Goal: Check status: Check status

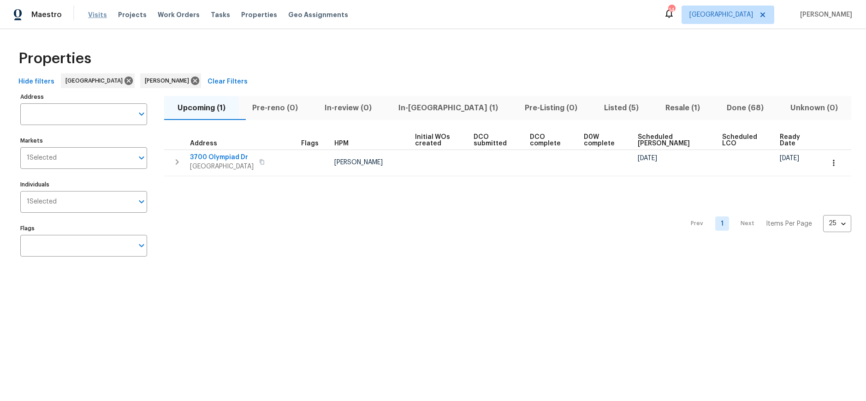
click at [98, 14] on span "Visits" at bounding box center [97, 14] width 19 height 9
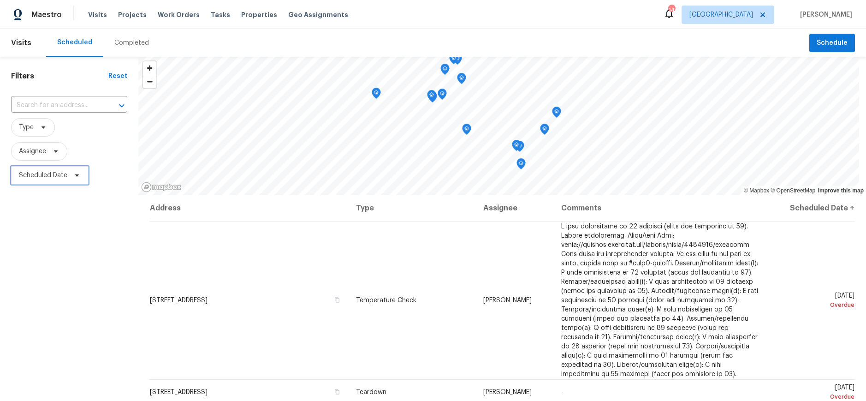
click at [54, 172] on span "Scheduled Date" at bounding box center [43, 175] width 48 height 9
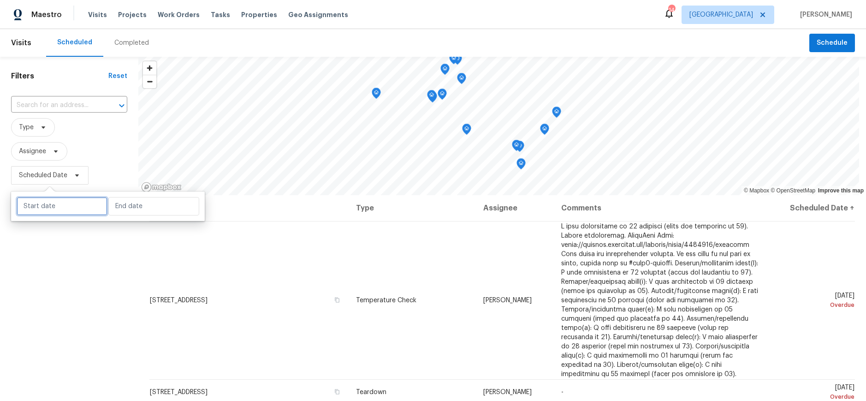
select select "8"
select select "2025"
select select "9"
select select "2025"
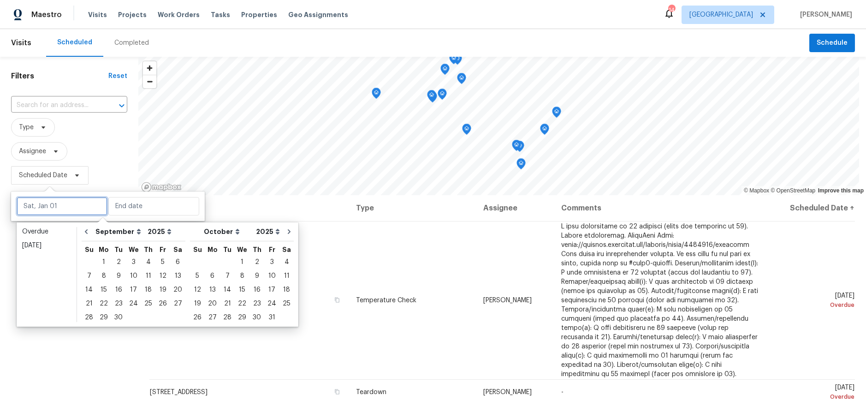
click at [57, 204] on input "text" at bounding box center [62, 206] width 91 height 18
click at [104, 275] on div "8" at bounding box center [103, 275] width 15 height 13
type input "[DATE]"
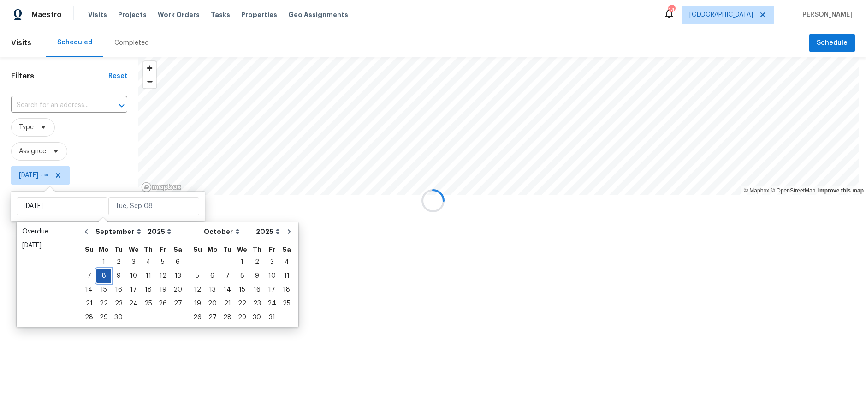
click at [104, 275] on div "8" at bounding box center [103, 275] width 15 height 13
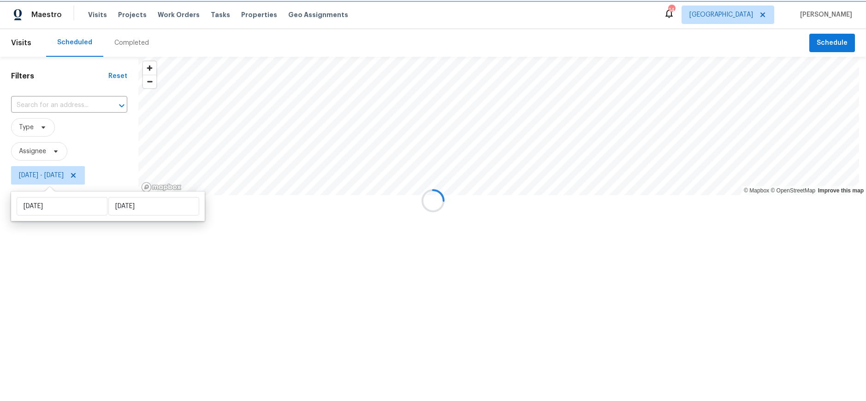
type input "[DATE]"
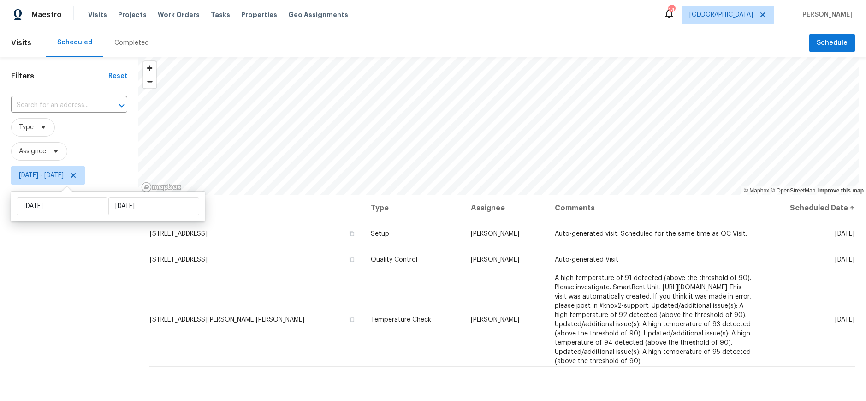
click at [53, 285] on div "Filters Reset ​ Type Assignee [DATE] - [DATE]" at bounding box center [69, 286] width 138 height 459
click at [97, 247] on div "Filters Reset ​ Type Assignee [DATE] - [DATE]" at bounding box center [69, 286] width 138 height 459
click at [63, 171] on span "[DATE] - [DATE]" at bounding box center [41, 175] width 45 height 9
select select "8"
select select "2025"
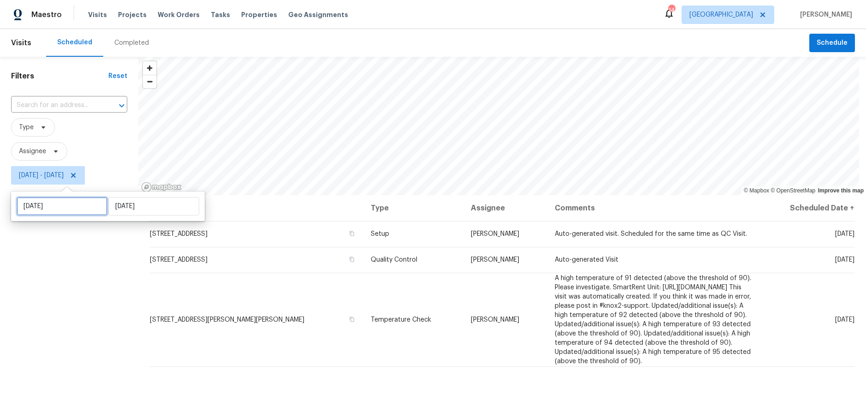
select select "9"
select select "2025"
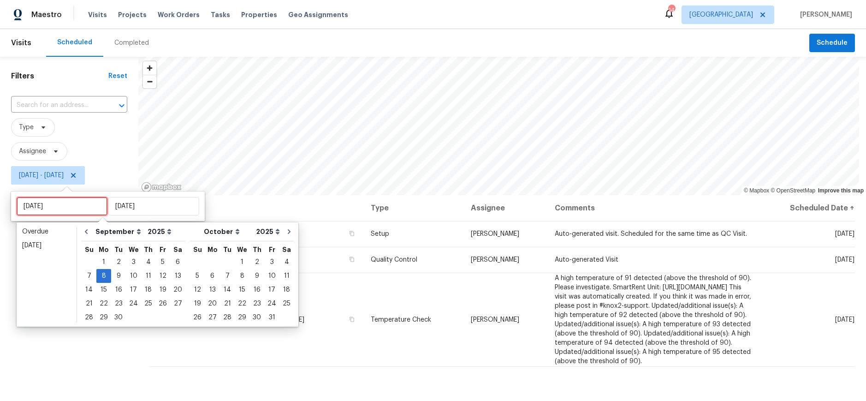
click at [78, 202] on input "[DATE]" at bounding box center [62, 206] width 91 height 18
type input "[DATE]"
click at [116, 271] on div "9" at bounding box center [118, 275] width 15 height 13
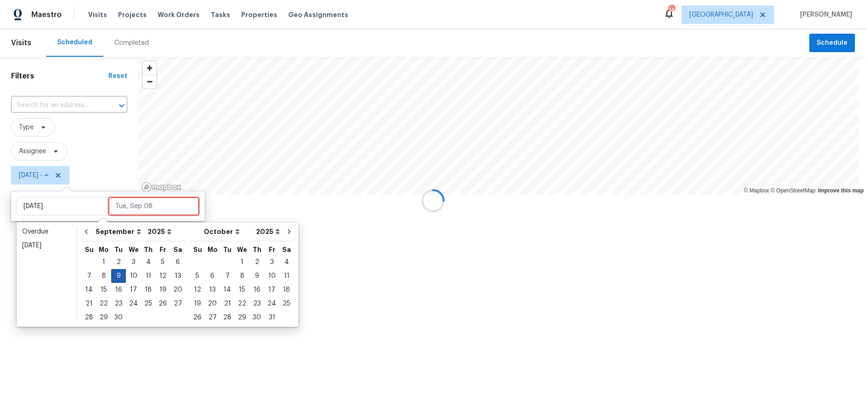
type input "[DATE]"
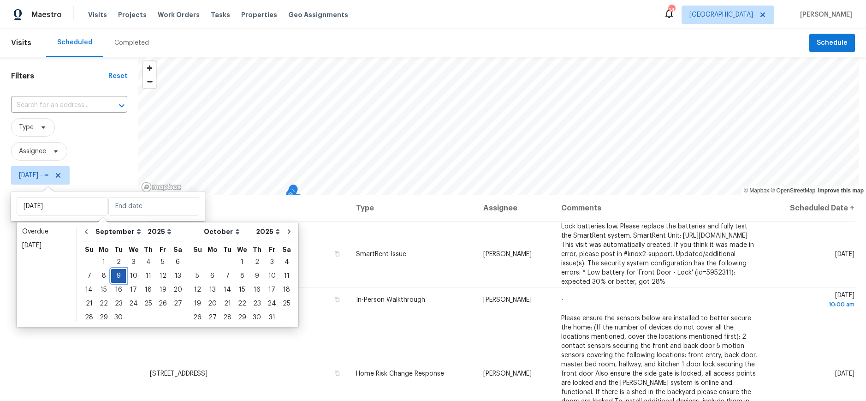
click at [116, 271] on div "9" at bounding box center [118, 275] width 15 height 13
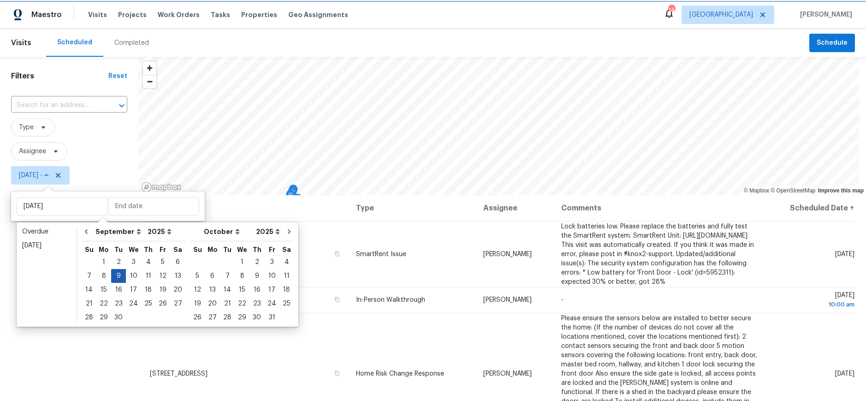
type input "[DATE]"
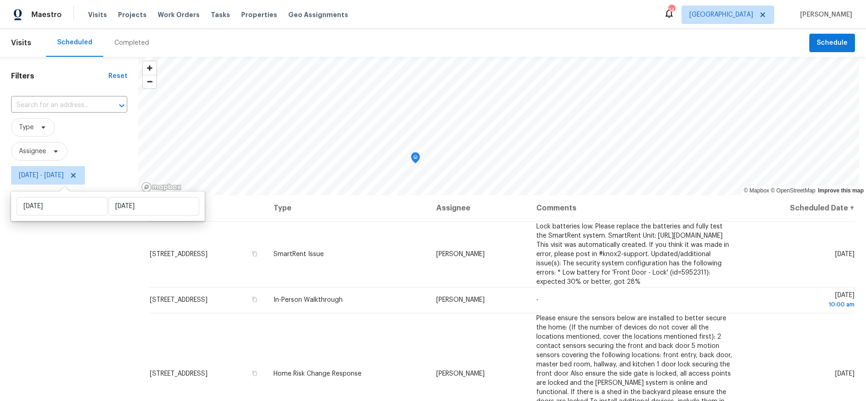
click at [54, 283] on div "Filters Reset ​ Type Assignee [DATE] - [DATE]" at bounding box center [69, 286] width 138 height 459
click at [64, 174] on span "[DATE] - [DATE]" at bounding box center [41, 175] width 45 height 9
select select "8"
select select "2025"
select select "9"
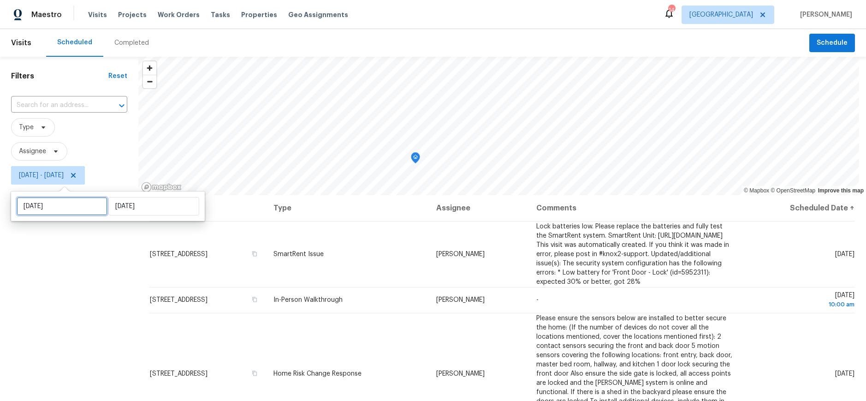
select select "2025"
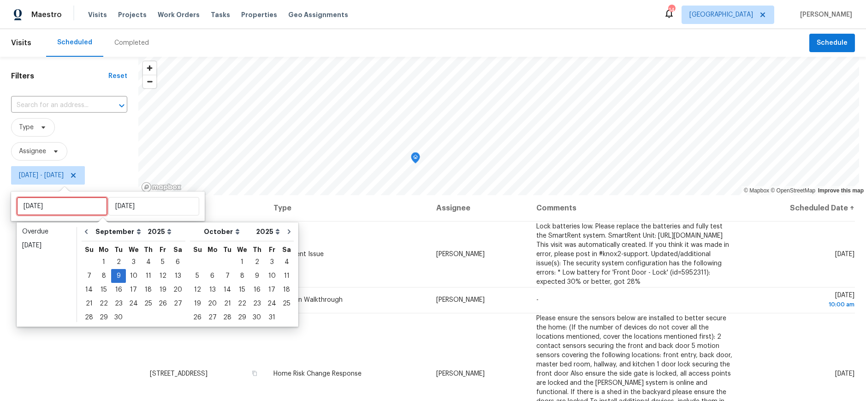
click at [84, 206] on input "[DATE]" at bounding box center [62, 206] width 91 height 18
type input "[DATE]"
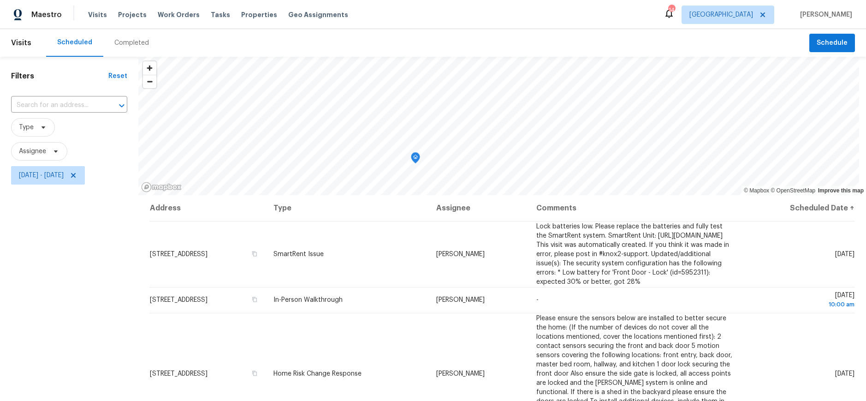
click at [30, 360] on div "Filters Reset ​ Type Assignee [DATE] - [DATE]" at bounding box center [69, 286] width 138 height 459
click at [77, 173] on icon at bounding box center [73, 175] width 7 height 7
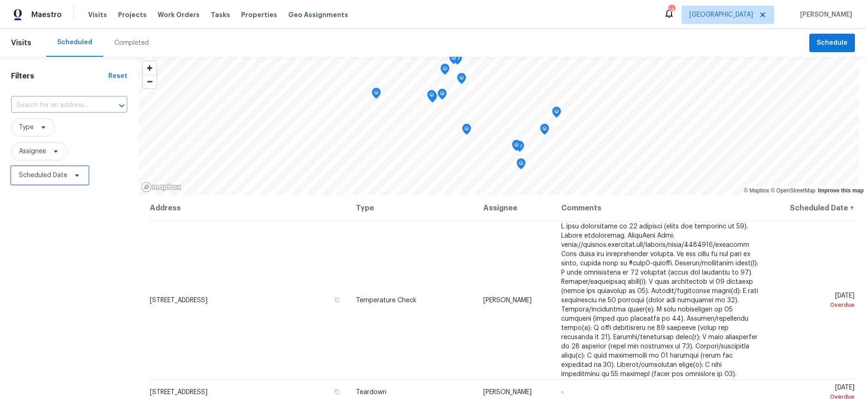
click at [47, 170] on span "Scheduled Date" at bounding box center [49, 175] width 77 height 18
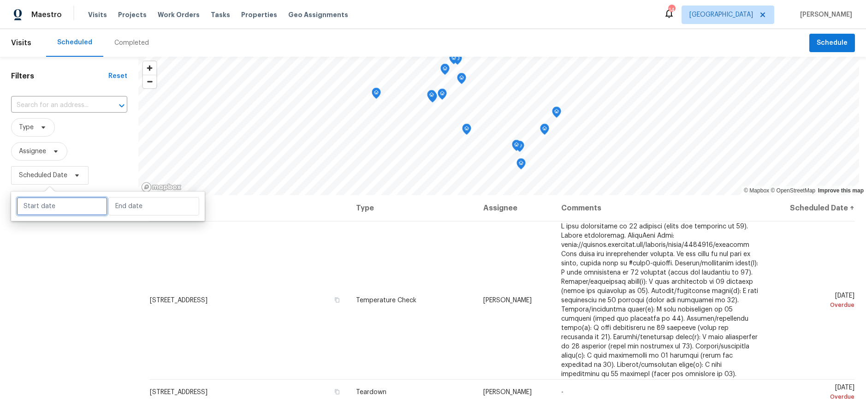
click at [53, 202] on input "text" at bounding box center [62, 206] width 91 height 18
select select "8"
select select "2025"
select select "9"
select select "2025"
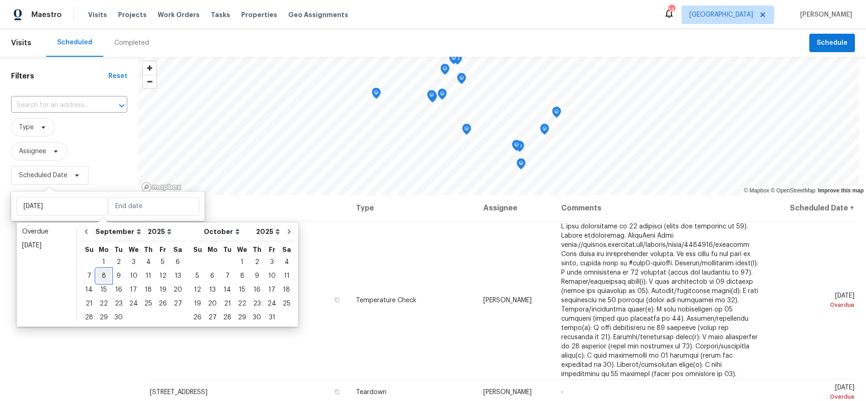
click at [104, 272] on div "8" at bounding box center [103, 275] width 15 height 13
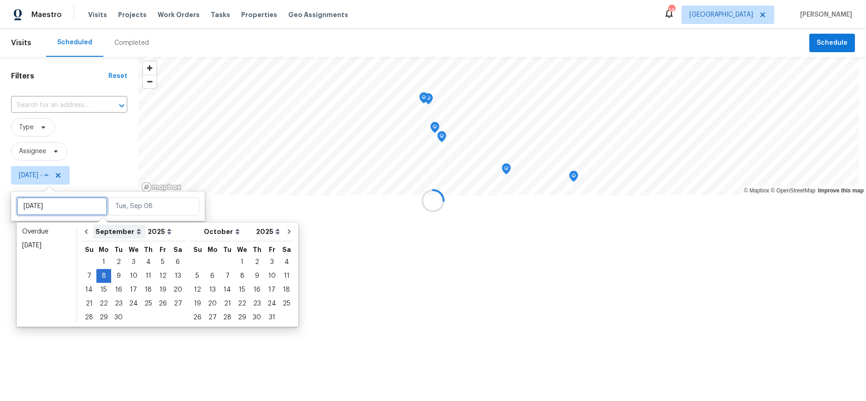
type input "[DATE]"
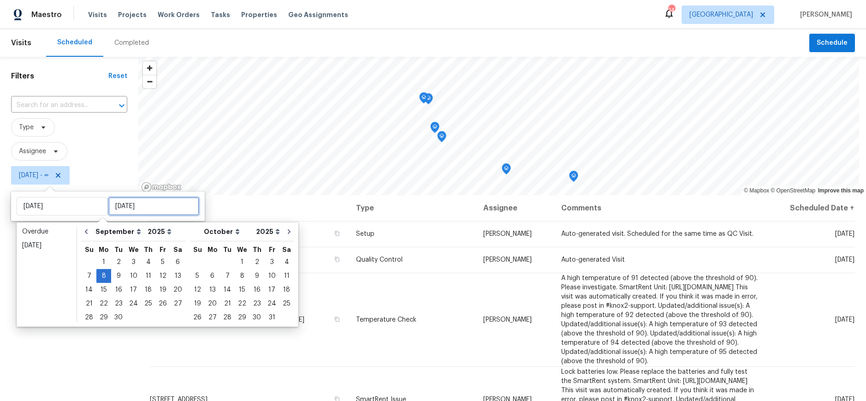
type input "[DATE]"
click at [121, 273] on div "9" at bounding box center [118, 275] width 15 height 13
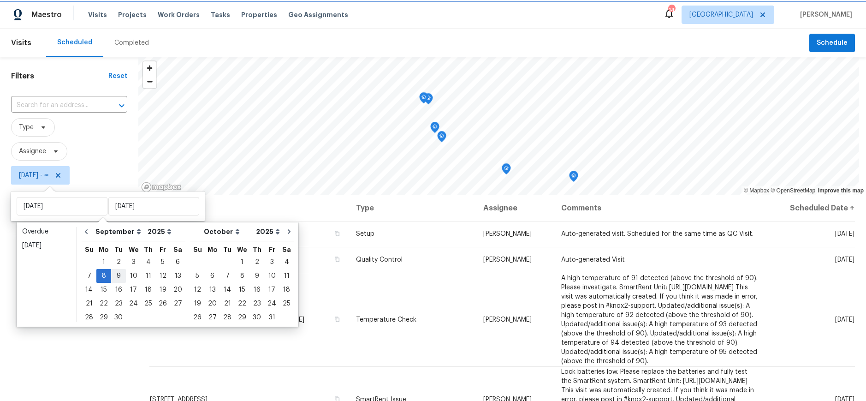
type input "[DATE]"
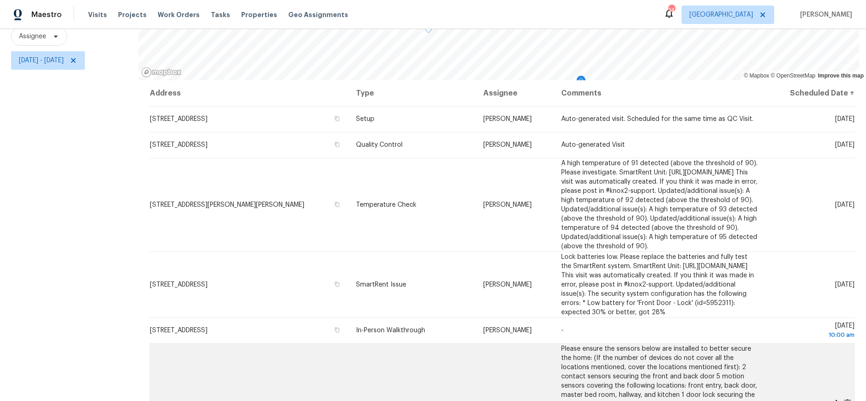
scroll to position [142, 0]
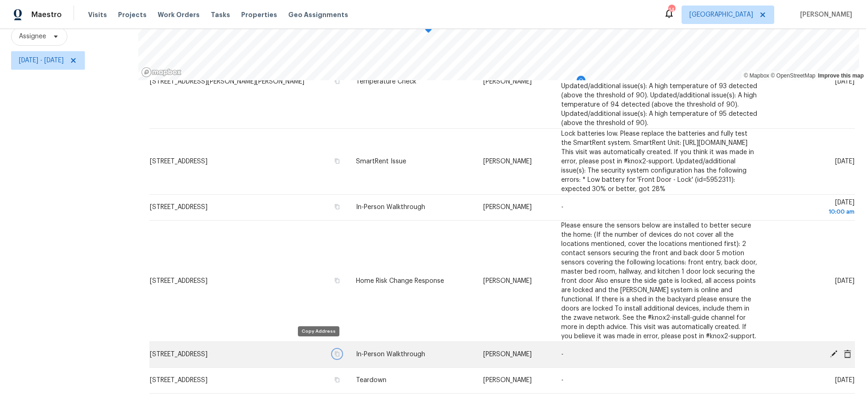
click at [335, 352] on icon "button" at bounding box center [337, 354] width 5 height 5
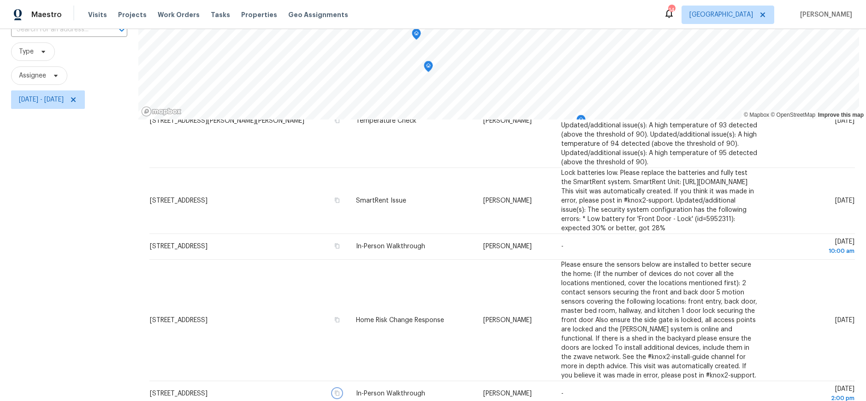
scroll to position [30, 0]
